Goal: Task Accomplishment & Management: Use online tool/utility

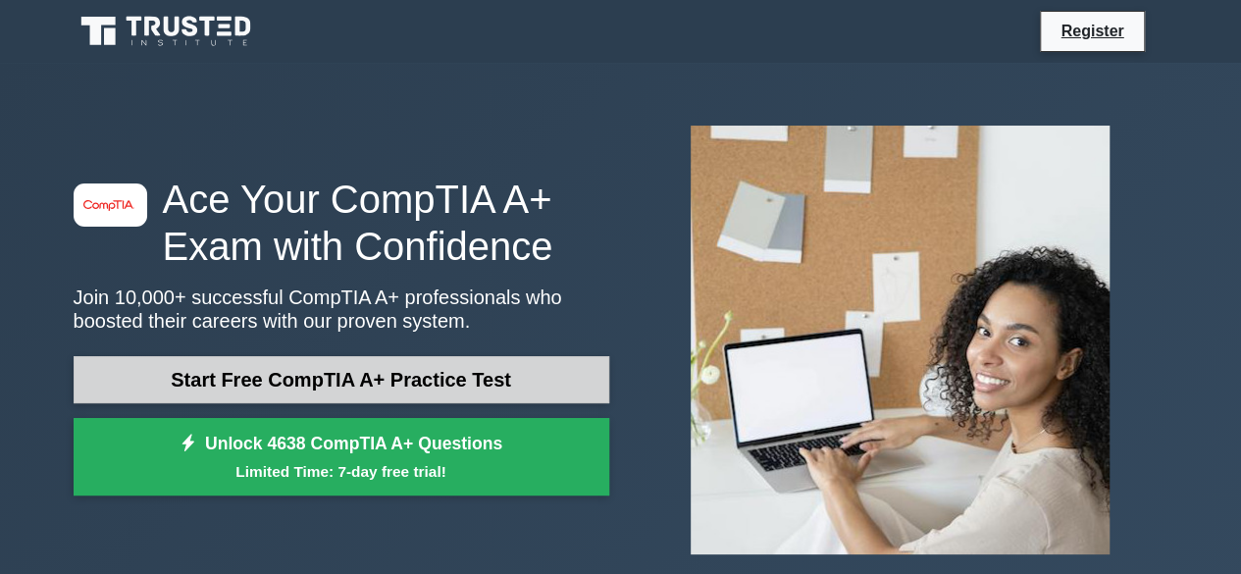
click at [384, 393] on link "Start Free CompTIA A+ Practice Test" at bounding box center [342, 379] width 536 height 47
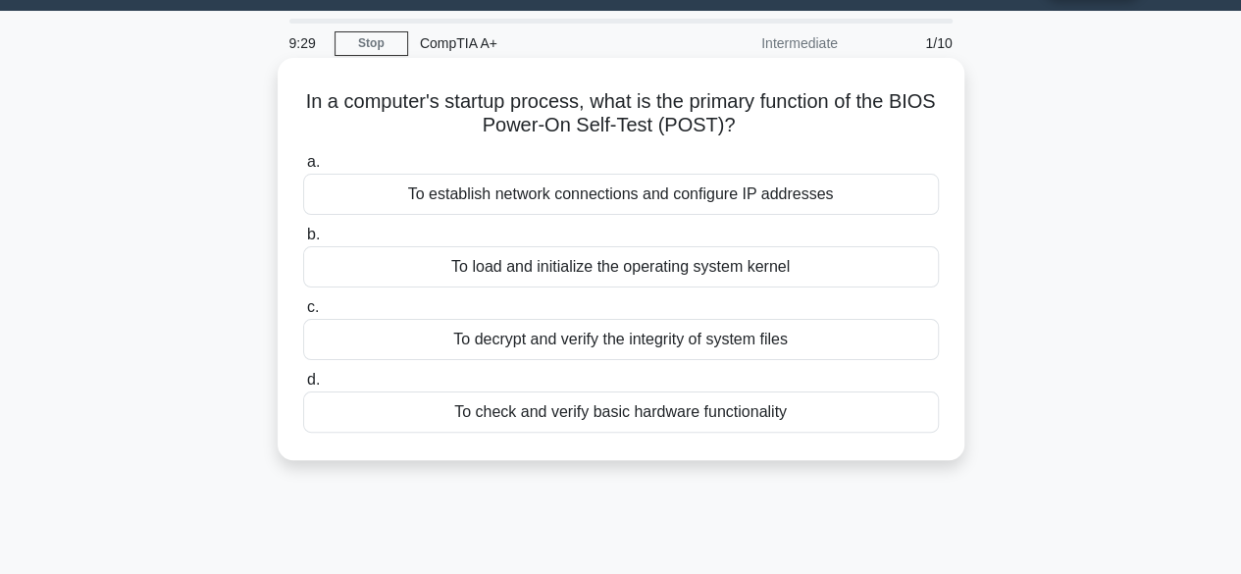
scroll to position [47, 0]
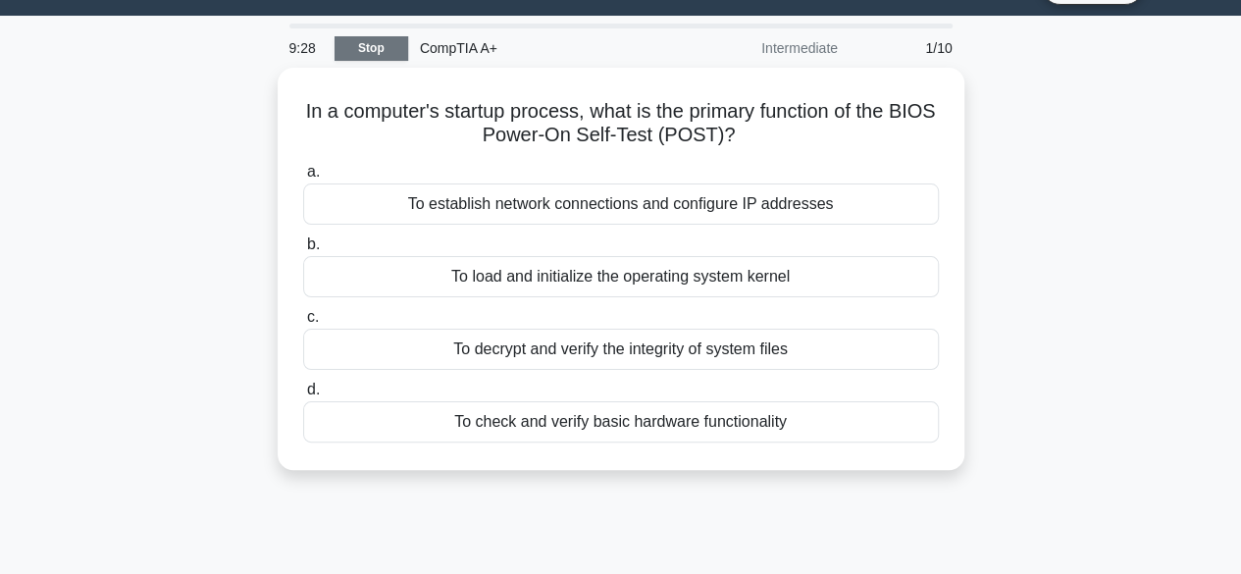
click at [346, 58] on link "Stop" at bounding box center [371, 48] width 74 height 25
